Goal: Complete application form: Complete application form

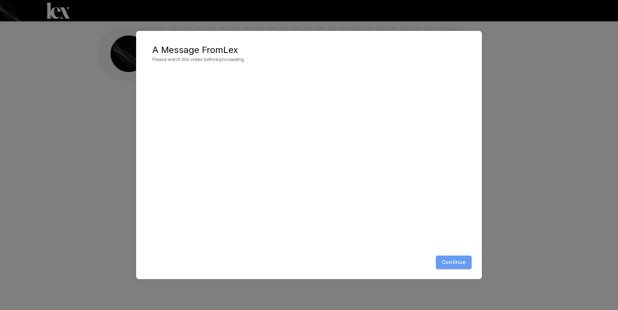
click at [458, 261] on button "Continue" at bounding box center [454, 263] width 36 height 14
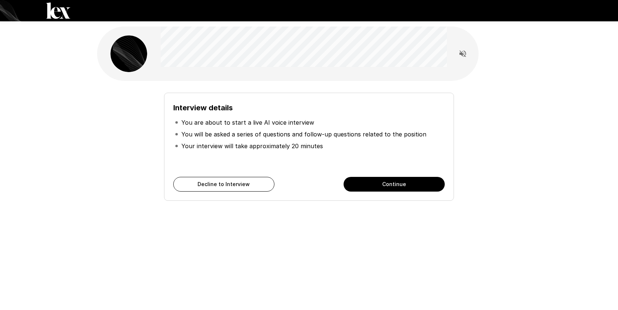
click at [406, 184] on button "Continue" at bounding box center [394, 184] width 101 height 15
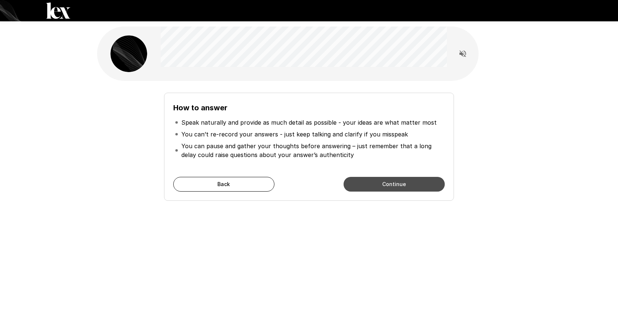
click at [406, 184] on button "Continue" at bounding box center [394, 184] width 101 height 15
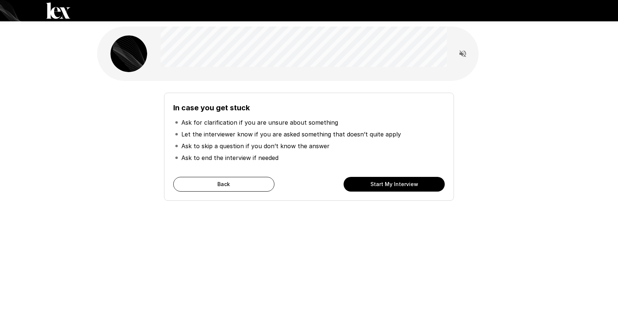
click at [406, 184] on button "Start My Interview" at bounding box center [394, 184] width 101 height 15
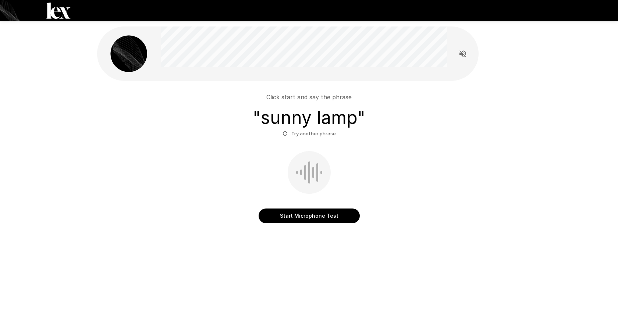
click at [310, 216] on button "Start Microphone Test" at bounding box center [309, 216] width 101 height 15
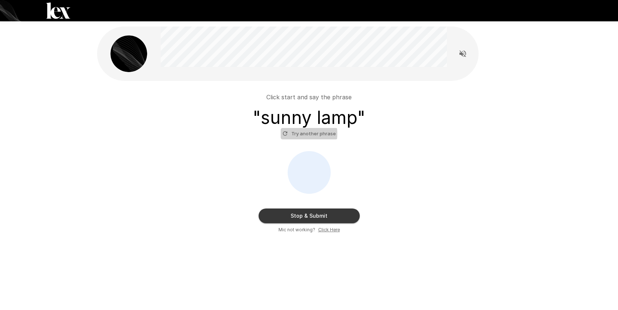
click at [287, 134] on icon "button" at bounding box center [285, 133] width 7 height 7
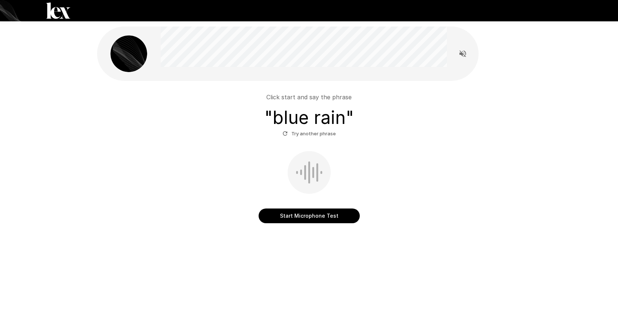
click at [326, 215] on button "Start Microphone Test" at bounding box center [309, 216] width 101 height 15
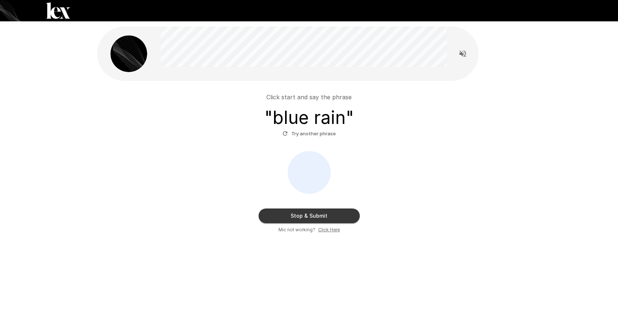
click at [327, 215] on button "Stop & Submit" at bounding box center [309, 216] width 101 height 15
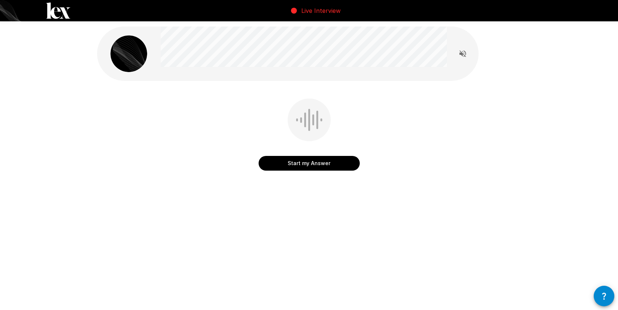
click at [328, 163] on button "Start my Answer" at bounding box center [309, 163] width 101 height 15
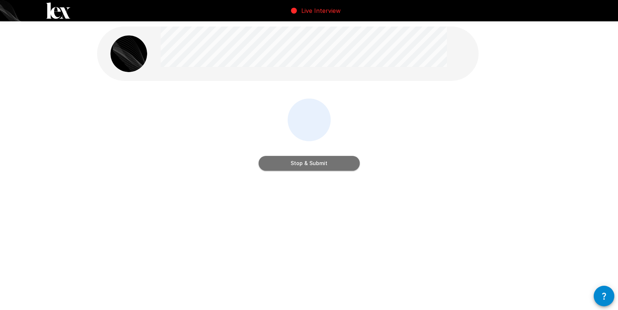
click at [327, 163] on button "Stop & Submit" at bounding box center [309, 163] width 101 height 15
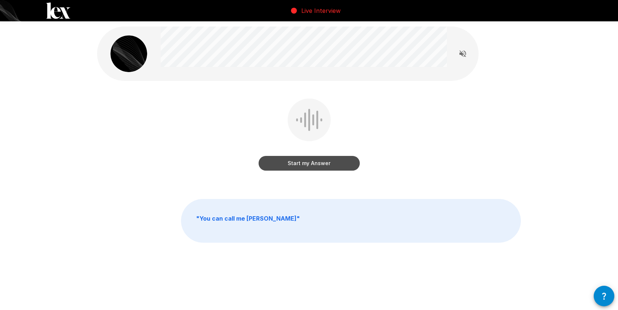
click at [335, 163] on button "Start my Answer" at bounding box center [309, 163] width 101 height 15
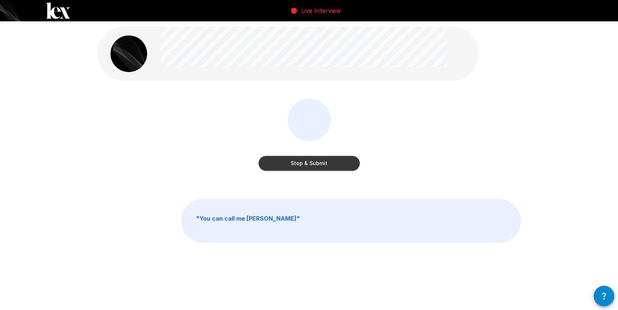
click at [338, 162] on button "Stop & Submit" at bounding box center [309, 163] width 101 height 15
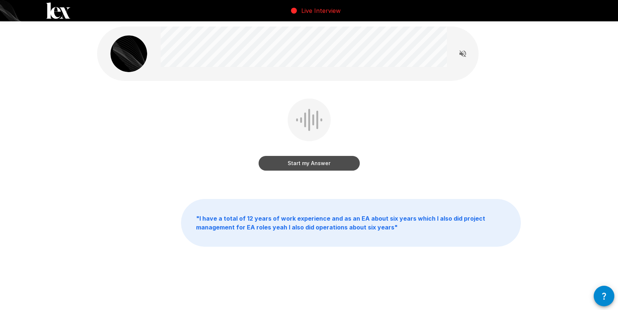
click at [322, 161] on button "Start my Answer" at bounding box center [309, 163] width 101 height 15
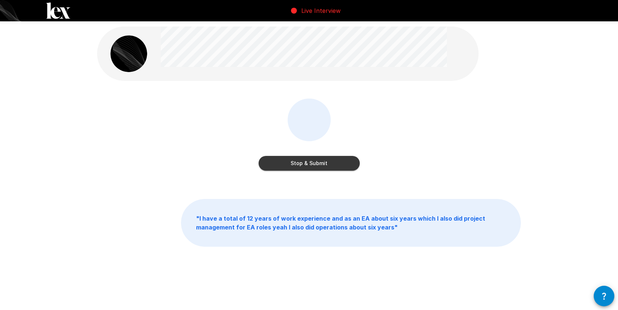
click at [339, 161] on button "Stop & Submit" at bounding box center [309, 163] width 101 height 15
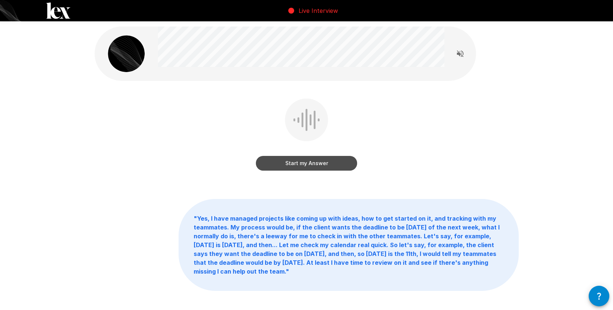
click at [332, 161] on button "Start my Answer" at bounding box center [306, 163] width 101 height 15
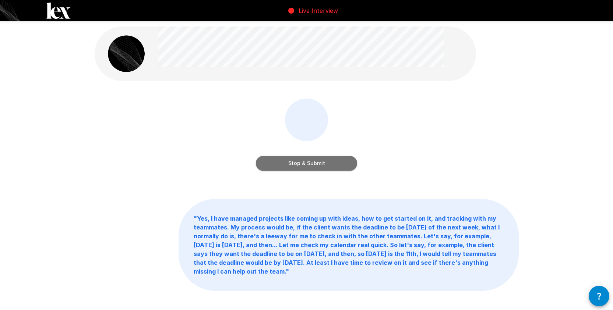
click at [331, 161] on button "Stop & Submit" at bounding box center [306, 163] width 101 height 15
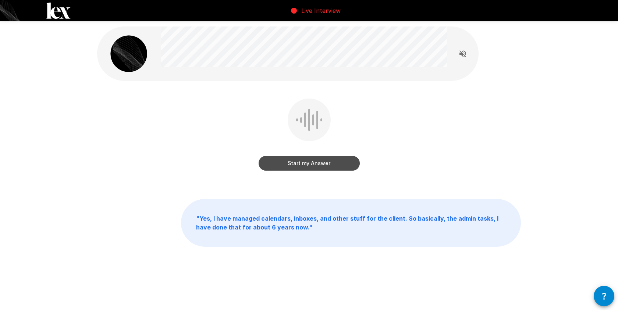
click at [317, 163] on button "Start my Answer" at bounding box center [309, 163] width 101 height 15
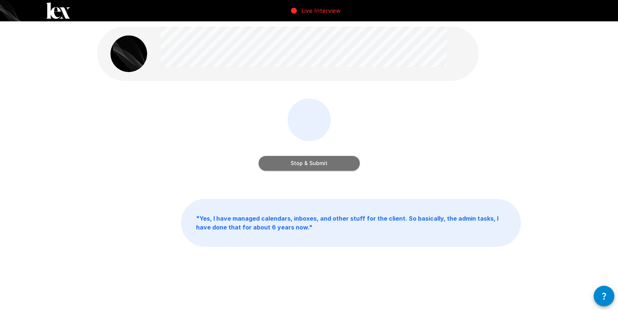
click at [314, 163] on button "Stop & Submit" at bounding box center [309, 163] width 101 height 15
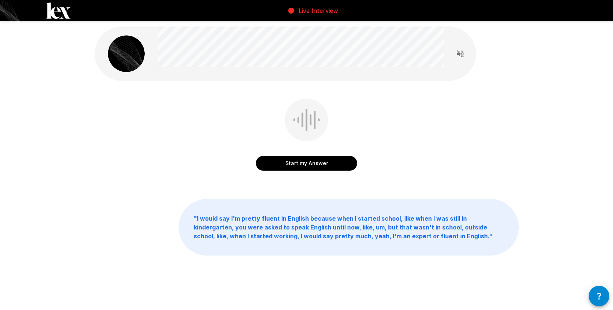
click at [318, 163] on button "Start my Answer" at bounding box center [306, 163] width 101 height 15
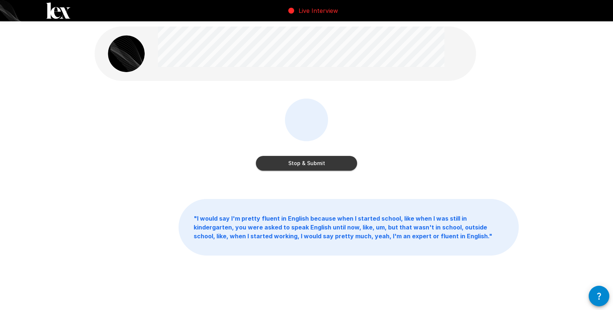
click at [346, 161] on button "Stop & Submit" at bounding box center [306, 163] width 101 height 15
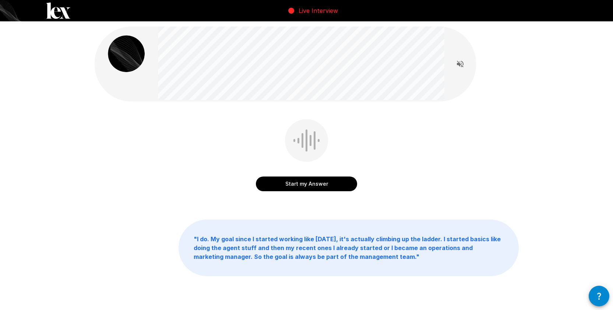
click at [331, 175] on div "Start my Answer" at bounding box center [306, 176] width 101 height 29
click at [324, 182] on button "Start my Answer" at bounding box center [306, 184] width 101 height 15
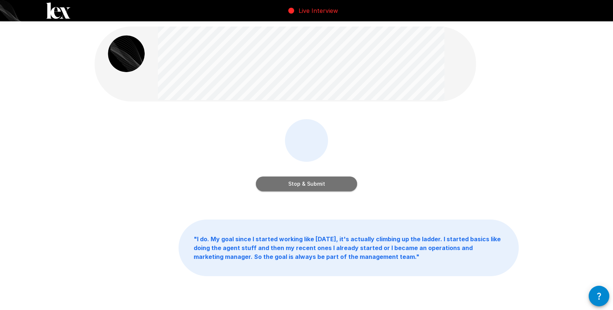
click at [346, 183] on button "Stop & Submit" at bounding box center [306, 184] width 101 height 15
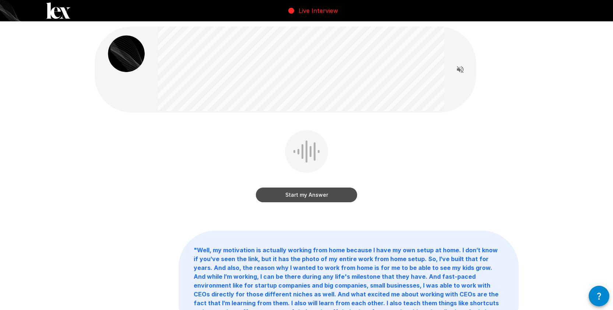
click at [337, 197] on button "Start my Answer" at bounding box center [306, 195] width 101 height 15
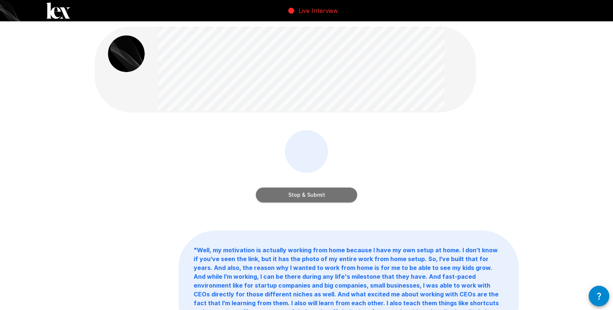
click at [333, 196] on button "Stop & Submit" at bounding box center [306, 195] width 101 height 15
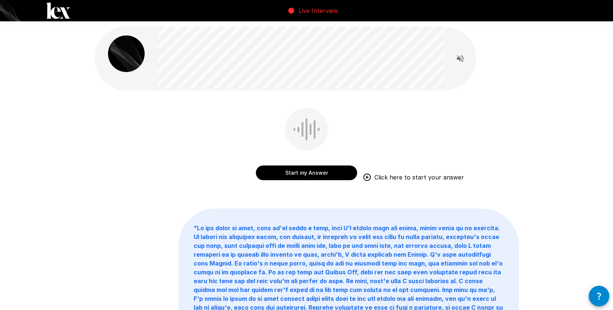
click at [297, 175] on button "Start my Answer" at bounding box center [306, 173] width 101 height 15
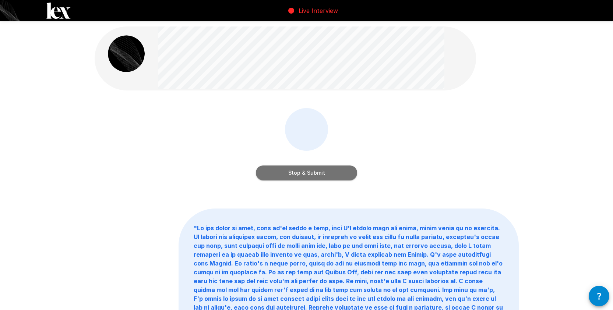
click at [318, 175] on button "Stop & Submit" at bounding box center [306, 173] width 101 height 15
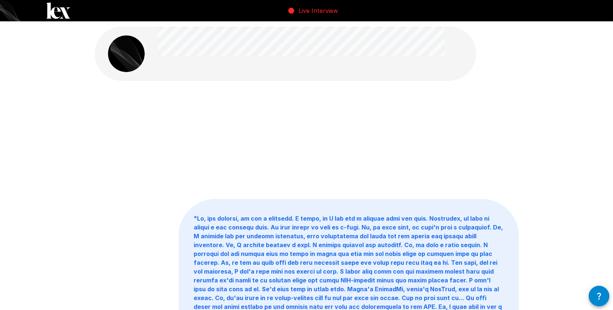
click at [365, 118] on div at bounding box center [307, 140] width 424 height 83
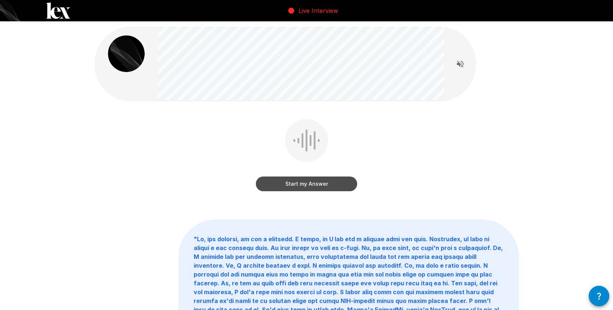
click at [338, 189] on button "Start my Answer" at bounding box center [306, 184] width 101 height 15
click at [339, 187] on button "Stop & Submit" at bounding box center [306, 184] width 101 height 15
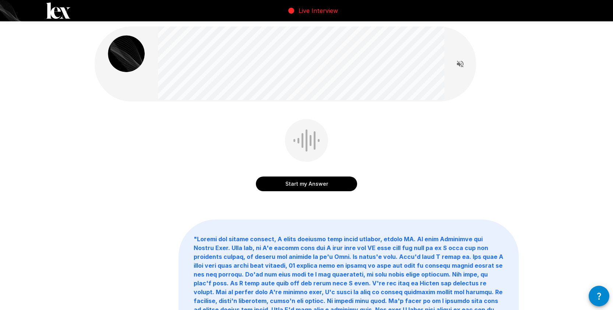
click at [292, 187] on button "Start my Answer" at bounding box center [306, 184] width 101 height 15
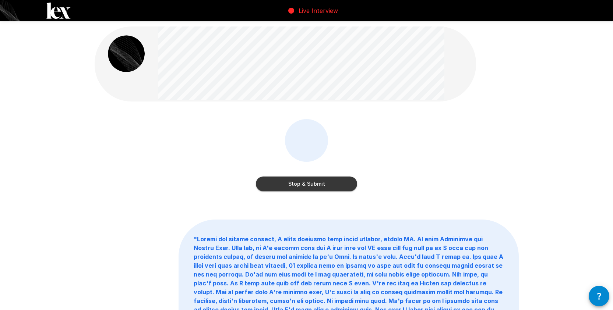
click at [348, 185] on button "Stop & Submit" at bounding box center [306, 184] width 101 height 15
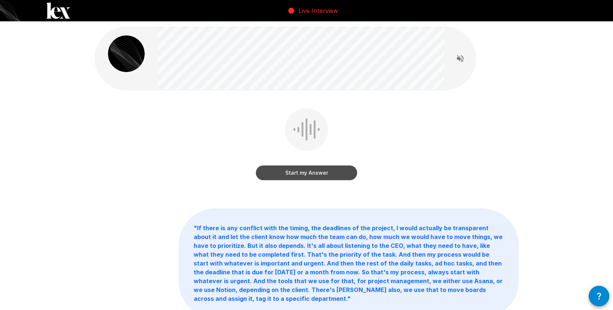
click at [332, 175] on button "Start my Answer" at bounding box center [306, 173] width 101 height 15
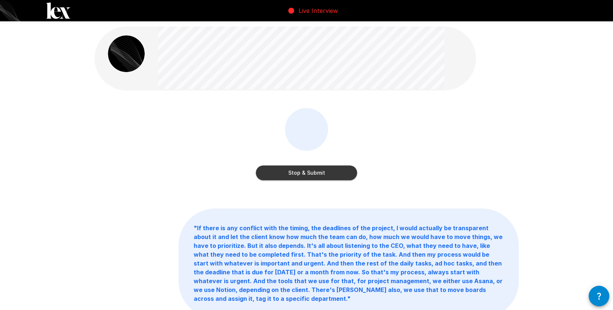
click at [321, 173] on button "Stop & Submit" at bounding box center [306, 173] width 101 height 15
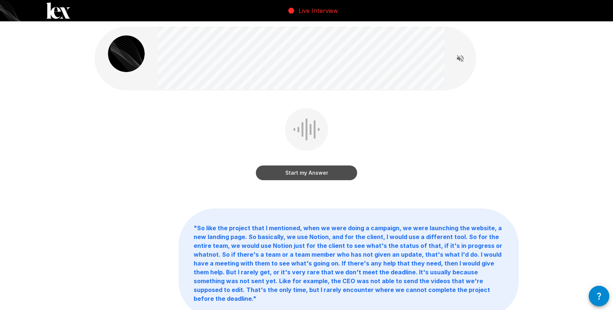
click at [316, 172] on button "Start my Answer" at bounding box center [306, 173] width 101 height 15
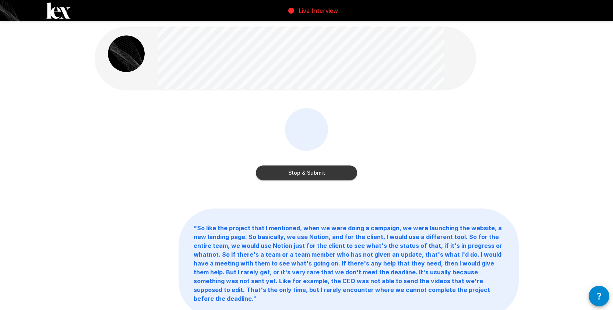
click at [335, 171] on button "Stop & Submit" at bounding box center [306, 173] width 101 height 15
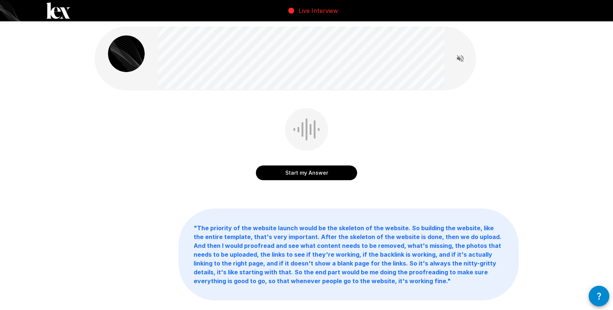
click at [334, 181] on div "Start my Answer" at bounding box center [306, 145] width 101 height 75
click at [335, 177] on button "Start my Answer" at bounding box center [306, 173] width 101 height 15
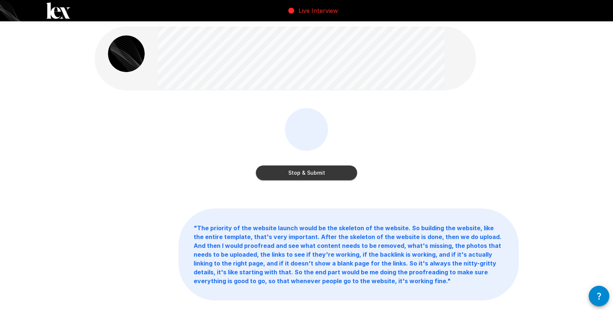
click at [313, 179] on button "Stop & Submit" at bounding box center [306, 173] width 101 height 15
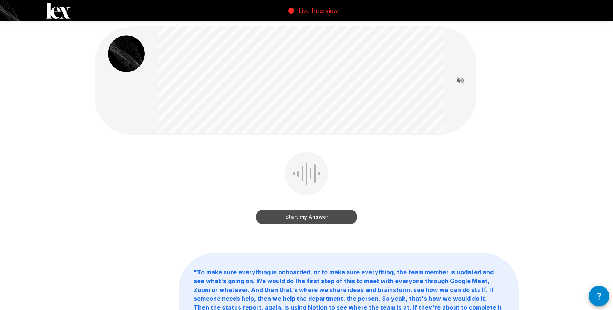
click at [315, 219] on button "Start my Answer" at bounding box center [306, 217] width 101 height 15
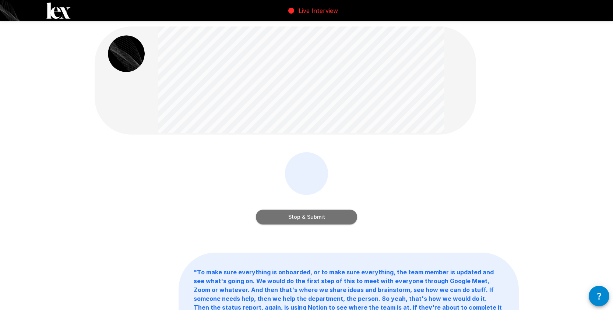
click at [332, 223] on button "Stop & Submit" at bounding box center [306, 217] width 101 height 15
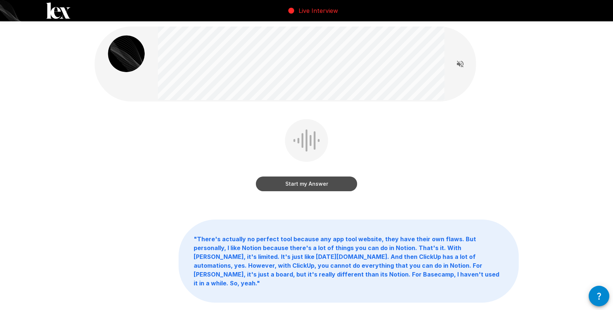
click at [334, 186] on button "Start my Answer" at bounding box center [306, 184] width 101 height 15
click at [334, 186] on button "Stop & Submit" at bounding box center [306, 184] width 101 height 15
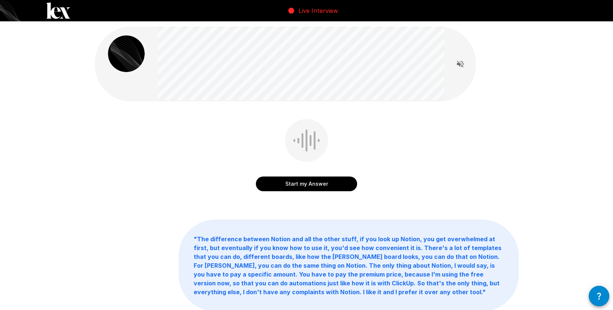
click at [328, 181] on button "Start my Answer" at bounding box center [306, 184] width 101 height 15
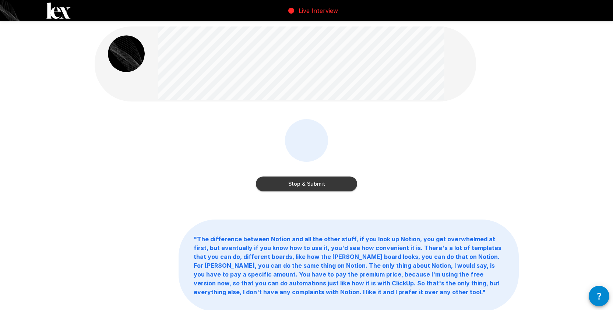
click at [342, 186] on button "Stop & Submit" at bounding box center [306, 184] width 101 height 15
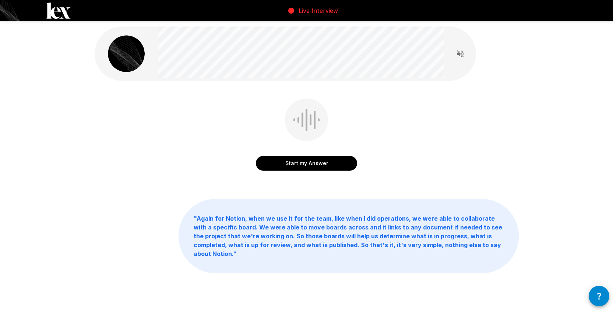
click at [336, 168] on button "Start my Answer" at bounding box center [306, 163] width 101 height 15
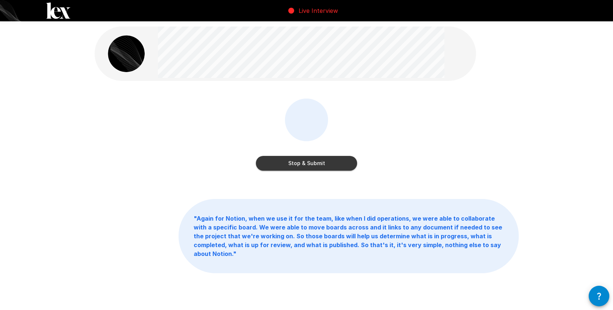
click at [333, 168] on button "Stop & Submit" at bounding box center [306, 163] width 101 height 15
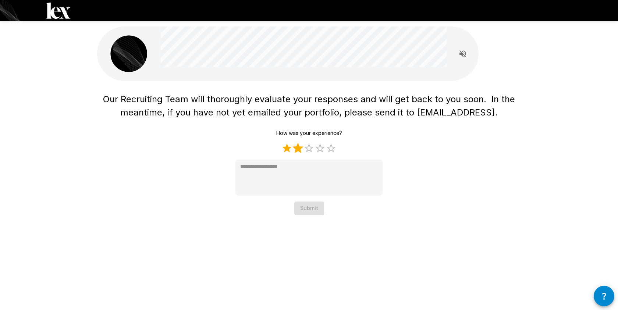
click at [299, 153] on label "2 Stars" at bounding box center [298, 148] width 11 height 11
type textarea "*"
click at [307, 202] on button "Submit" at bounding box center [310, 209] width 30 height 14
